Goal: Navigation & Orientation: Go to known website

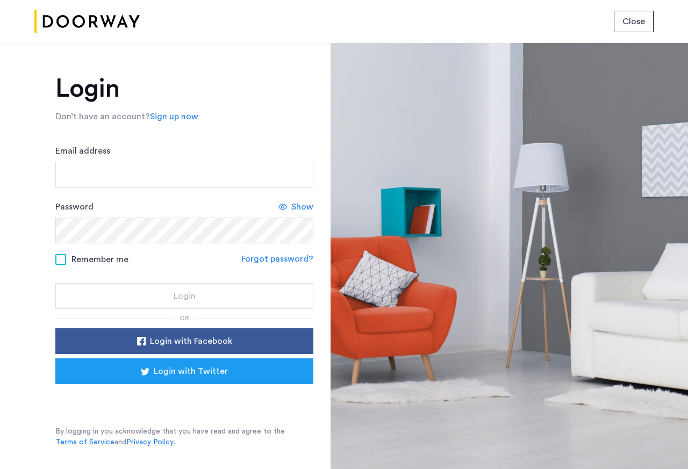
click at [630, 19] on span "Close" at bounding box center [633, 21] width 23 height 13
